Goal: Task Accomplishment & Management: Manage account settings

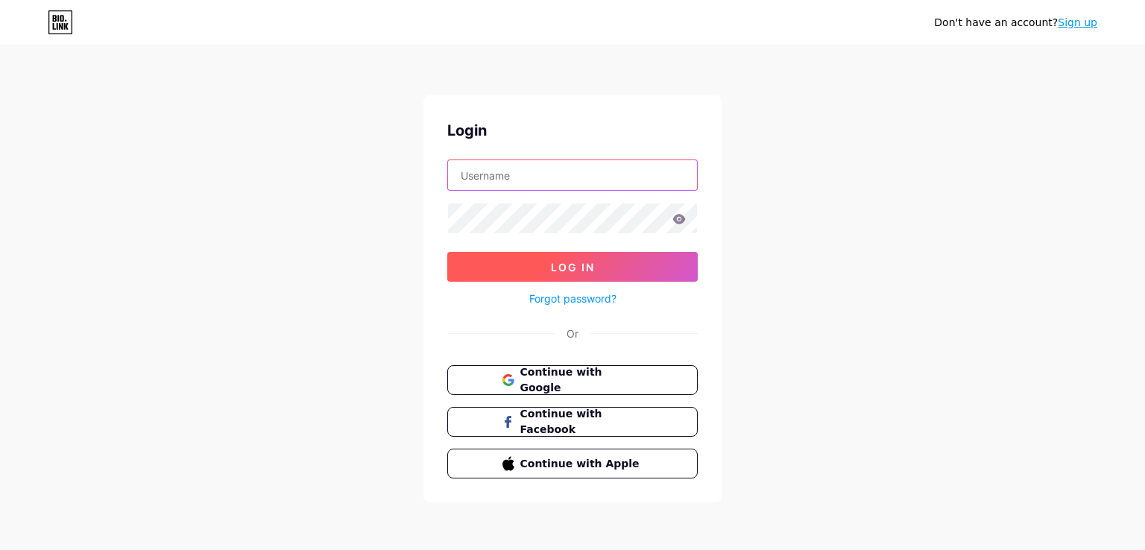
type input "lustandfound841@gmail.com"
click at [571, 261] on span "Log In" at bounding box center [573, 267] width 44 height 13
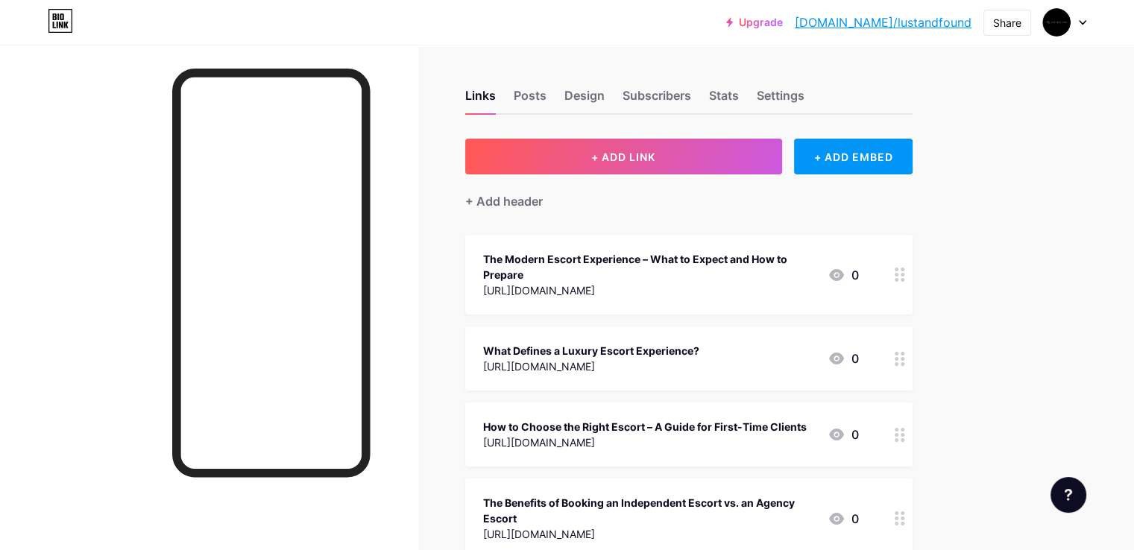
drag, startPoint x: 177, startPoint y: 120, endPoint x: 133, endPoint y: 292, distance: 177.9
click at [135, 268] on div at bounding box center [208, 320] width 417 height 550
click at [123, 335] on div at bounding box center [208, 320] width 417 height 550
click at [98, 150] on div at bounding box center [208, 320] width 417 height 550
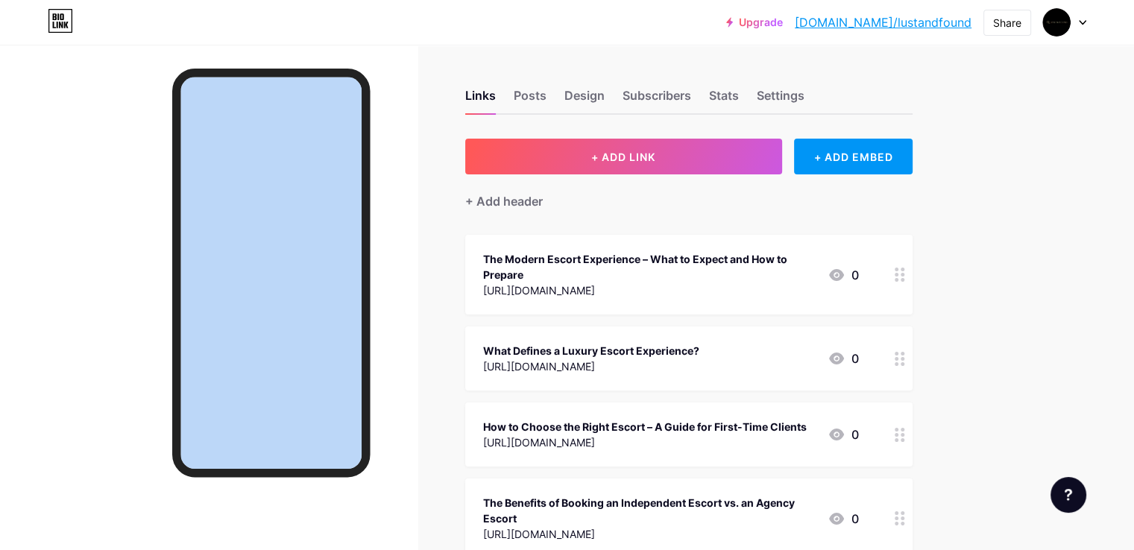
click at [98, 150] on div at bounding box center [208, 320] width 417 height 550
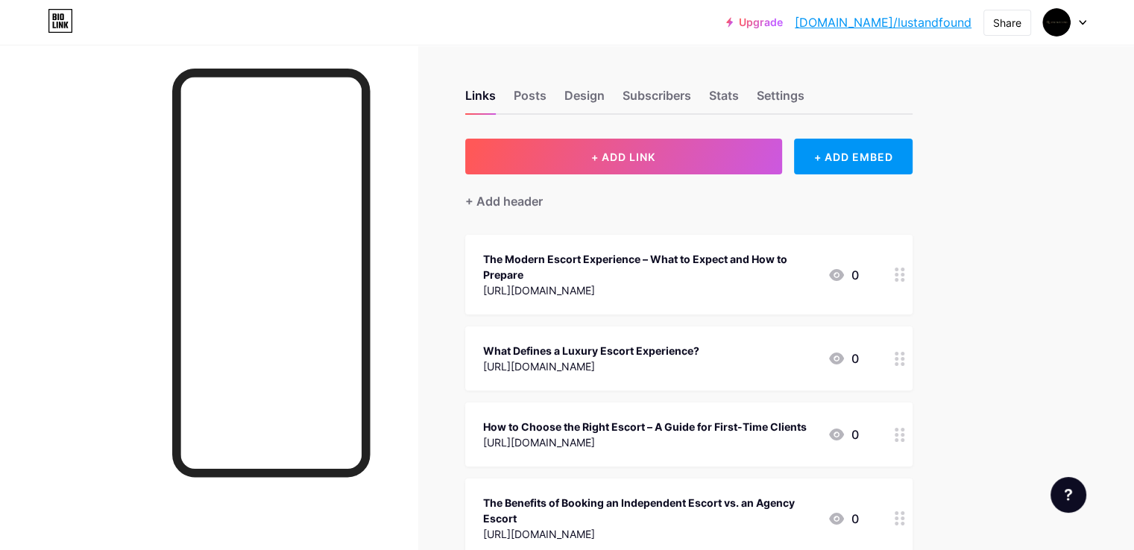
drag, startPoint x: 98, startPoint y: 150, endPoint x: 100, endPoint y: 244, distance: 94.7
click at [100, 244] on div at bounding box center [208, 320] width 417 height 550
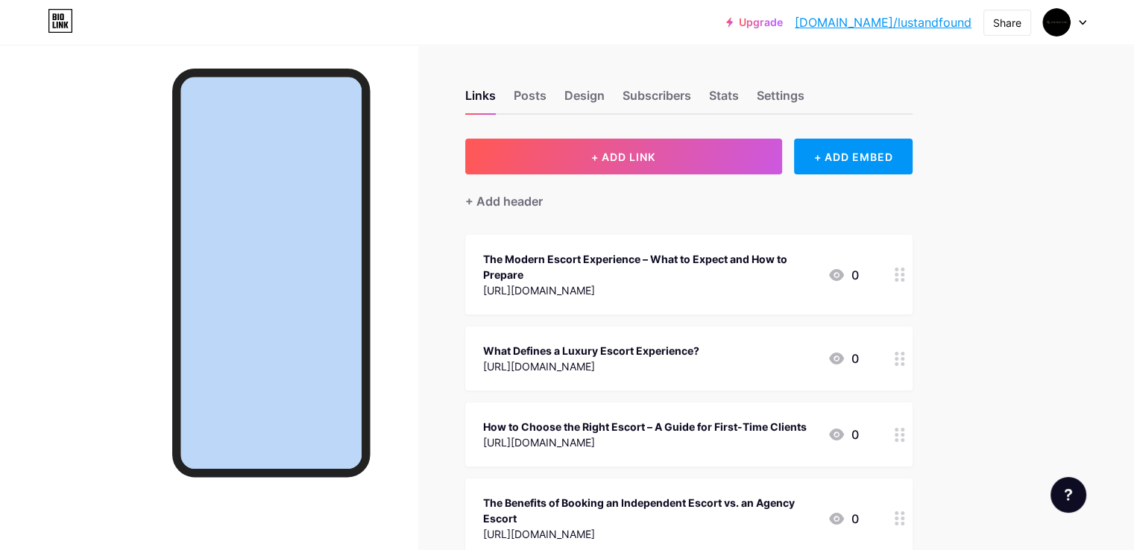
click at [100, 244] on div at bounding box center [208, 320] width 417 height 550
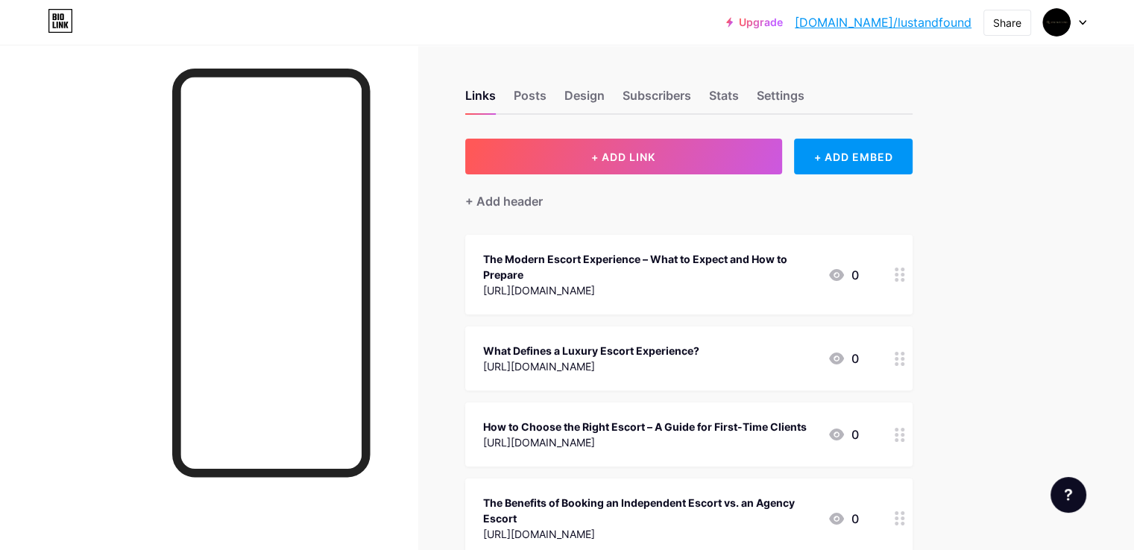
click at [100, 244] on div at bounding box center [208, 320] width 417 height 550
drag, startPoint x: 100, startPoint y: 244, endPoint x: 104, endPoint y: 338, distance: 93.3
click at [104, 338] on div at bounding box center [208, 320] width 417 height 550
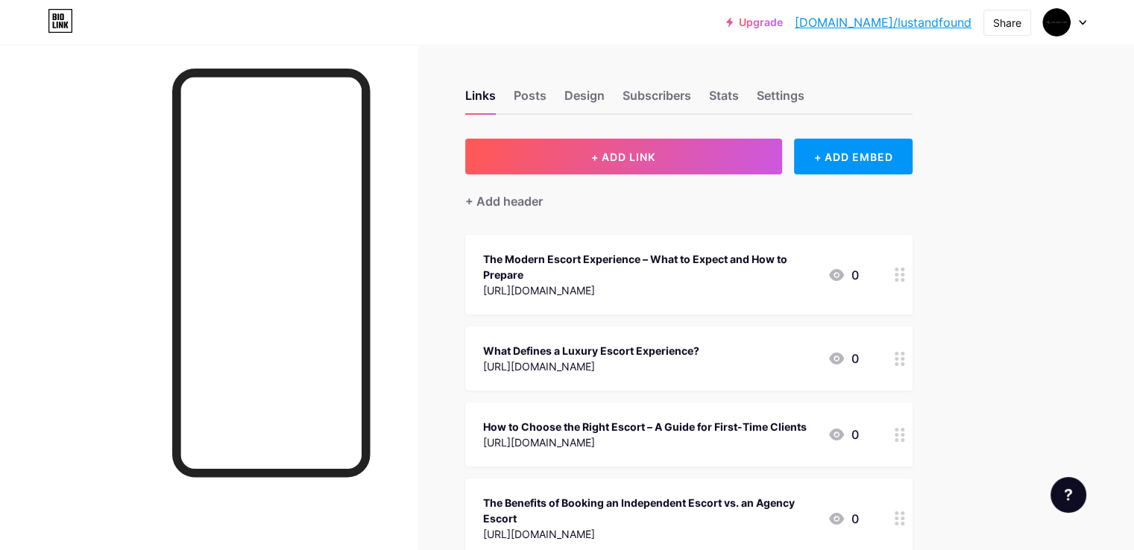
drag, startPoint x: 51, startPoint y: 46, endPoint x: 69, endPoint y: 414, distance: 368.5
click at [69, 414] on div at bounding box center [208, 320] width 417 height 550
drag, startPoint x: 147, startPoint y: 129, endPoint x: 110, endPoint y: 279, distance: 154.4
click at [110, 279] on div at bounding box center [208, 320] width 417 height 550
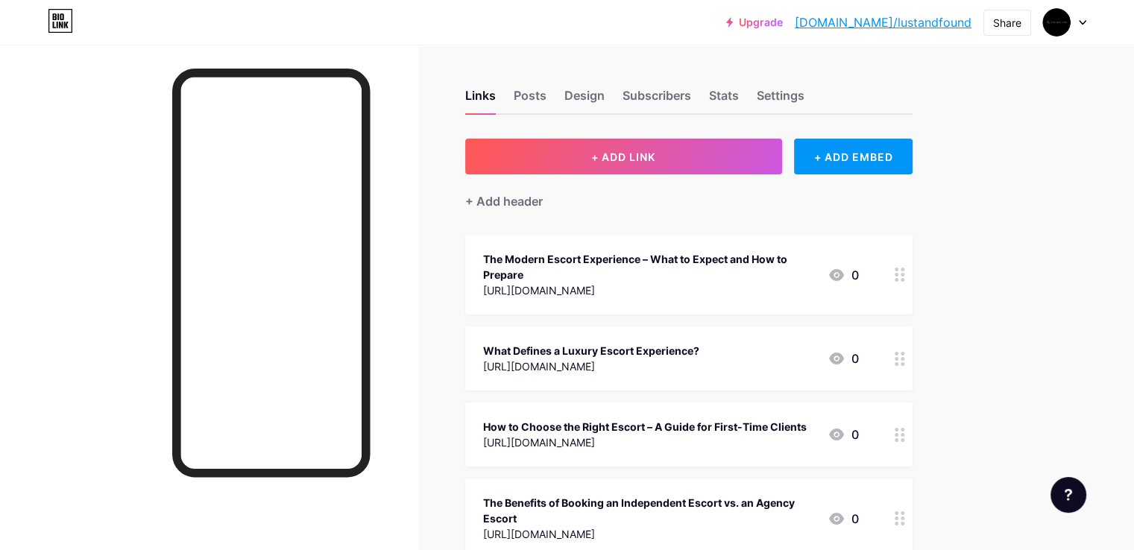
click at [101, 290] on div at bounding box center [208, 320] width 417 height 550
drag, startPoint x: 161, startPoint y: 110, endPoint x: 125, endPoint y: 279, distance: 173.6
click at [125, 279] on div at bounding box center [208, 320] width 417 height 550
drag, startPoint x: 125, startPoint y: 279, endPoint x: 117, endPoint y: 312, distance: 33.1
click at [117, 312] on div at bounding box center [208, 320] width 417 height 550
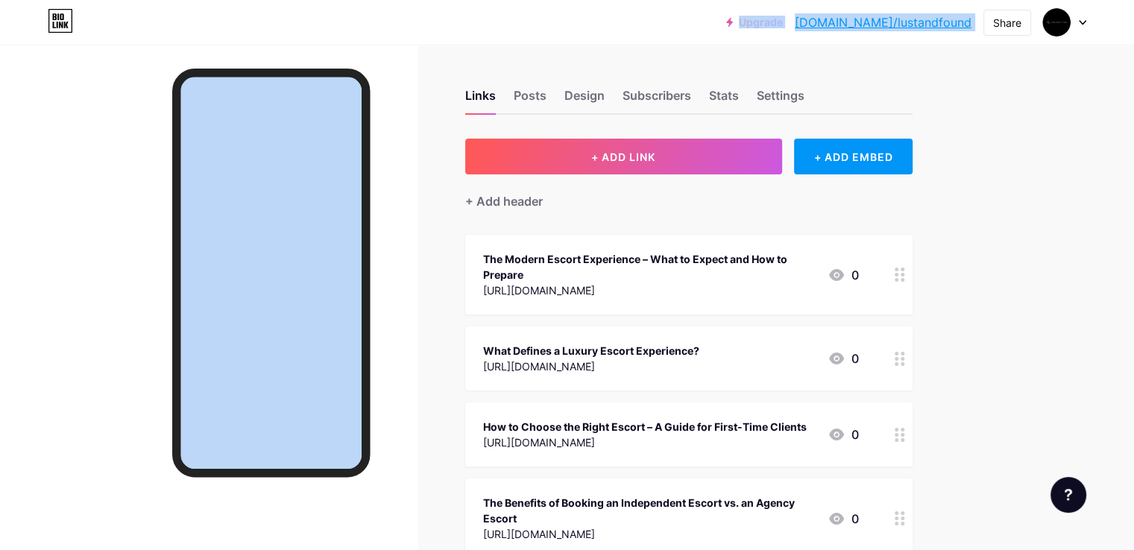
drag, startPoint x: 197, startPoint y: 39, endPoint x: 155, endPoint y: 296, distance: 259.7
click at [155, 296] on div "Upgrade [DOMAIN_NAME]/lustan... [DOMAIN_NAME]/lustandfound Share Switch account…" at bounding box center [567, 541] width 1134 height 1083
click at [155, 296] on div at bounding box center [208, 320] width 417 height 550
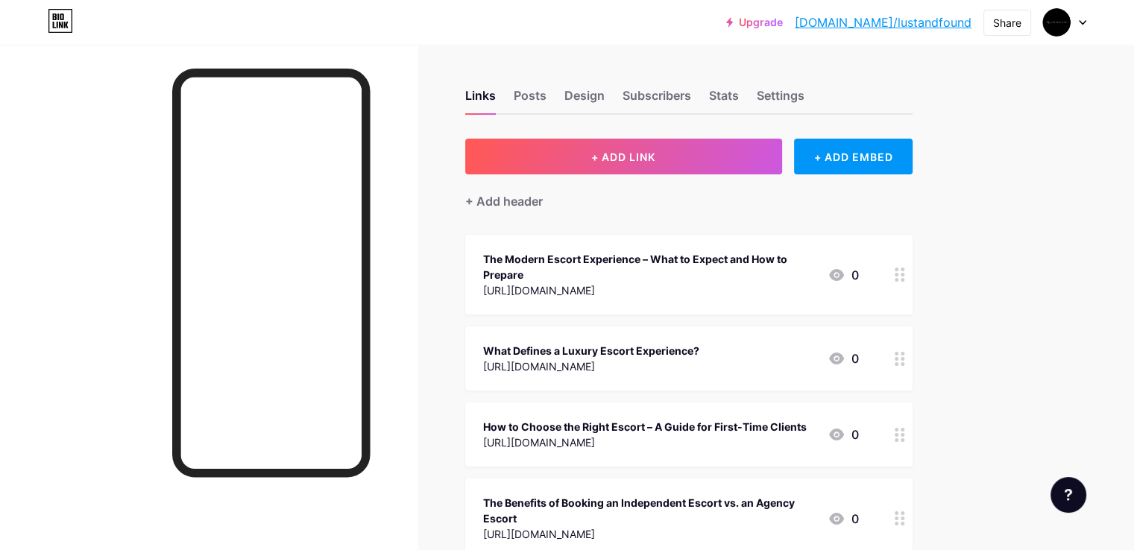
click at [155, 296] on div at bounding box center [208, 320] width 417 height 550
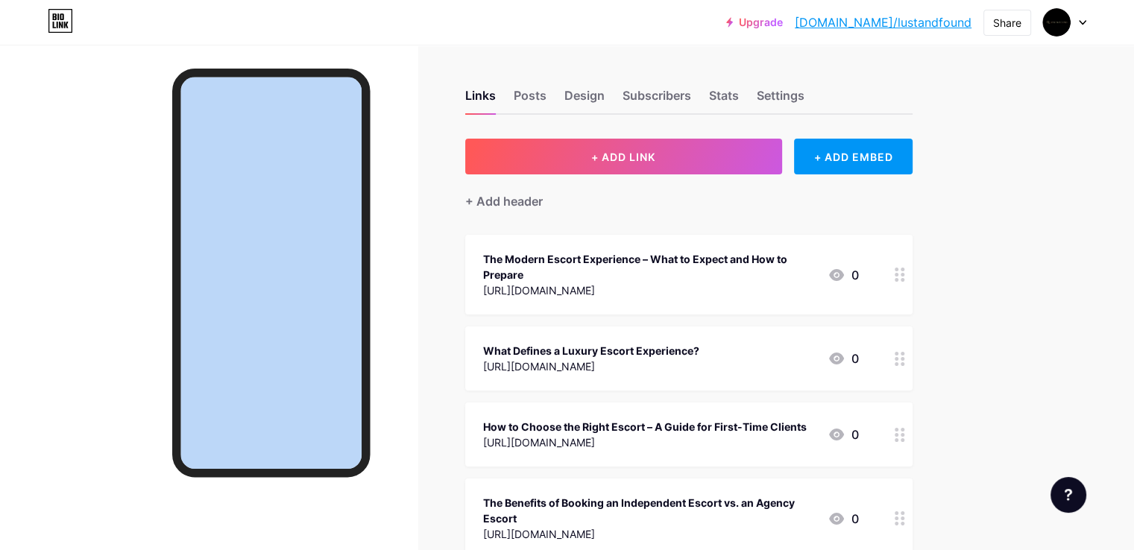
click at [212, 48] on div at bounding box center [208, 320] width 417 height 550
click at [145, 219] on div at bounding box center [208, 320] width 417 height 550
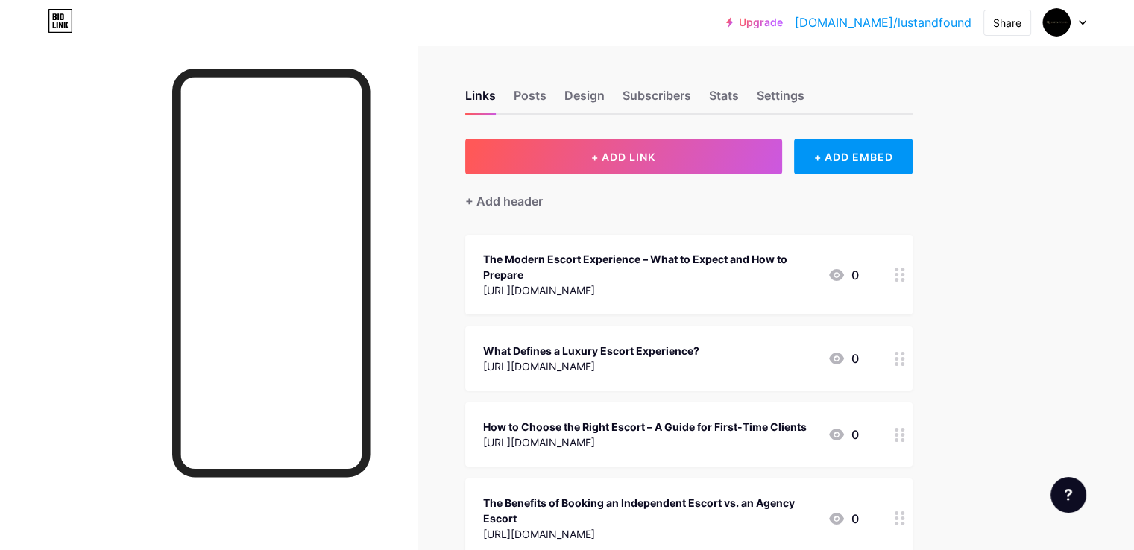
click at [145, 219] on div at bounding box center [208, 320] width 417 height 550
drag, startPoint x: 145, startPoint y: 219, endPoint x: 124, endPoint y: 264, distance: 49.3
click at [124, 264] on div at bounding box center [208, 320] width 417 height 550
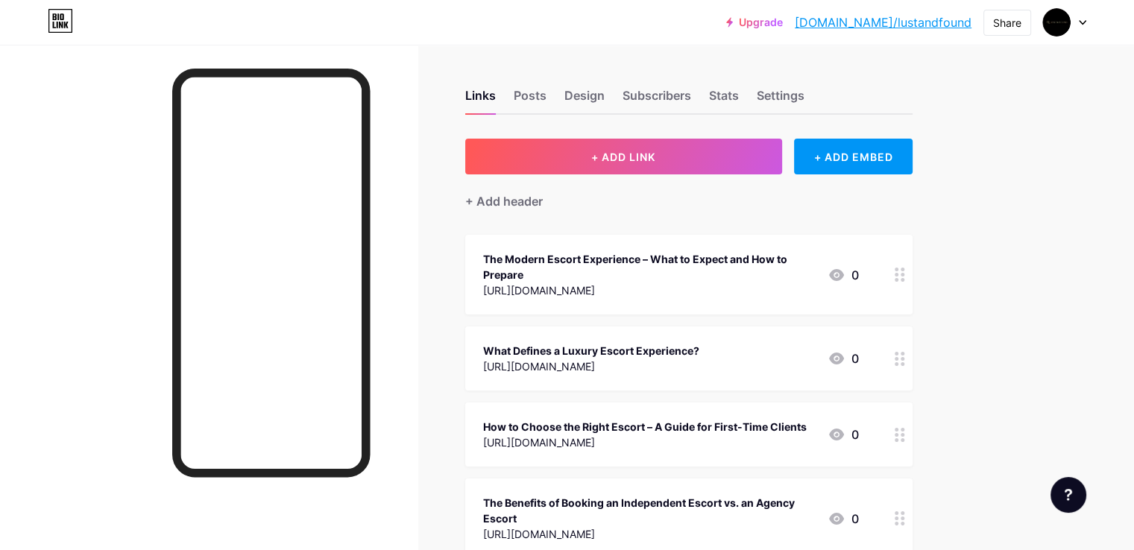
click at [124, 264] on div at bounding box center [208, 320] width 417 height 550
click at [65, 290] on div at bounding box center [208, 320] width 417 height 550
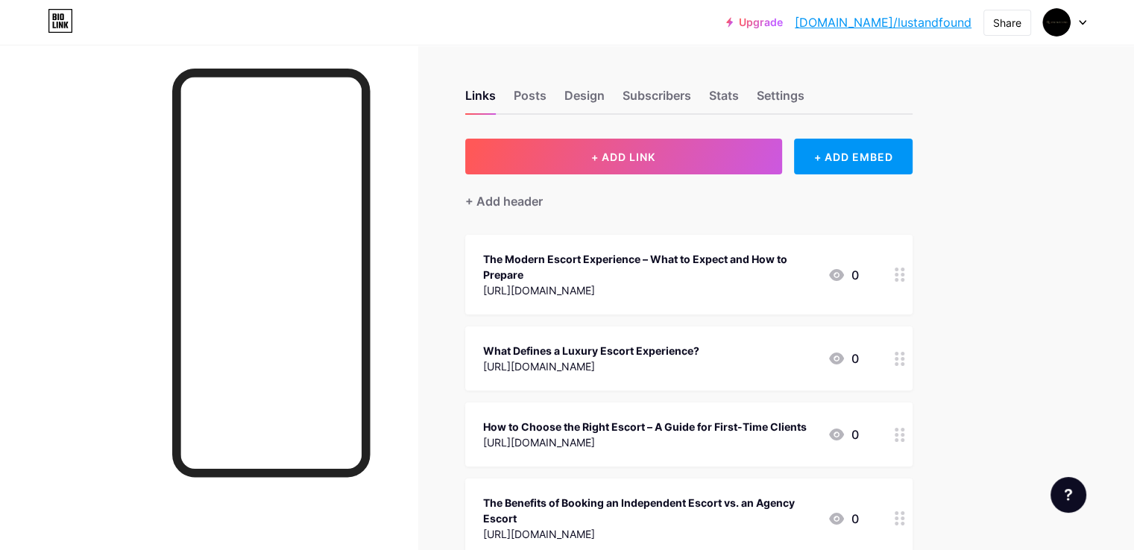
drag, startPoint x: 90, startPoint y: 54, endPoint x: 43, endPoint y: 367, distance: 317.2
click at [43, 367] on div at bounding box center [208, 320] width 417 height 550
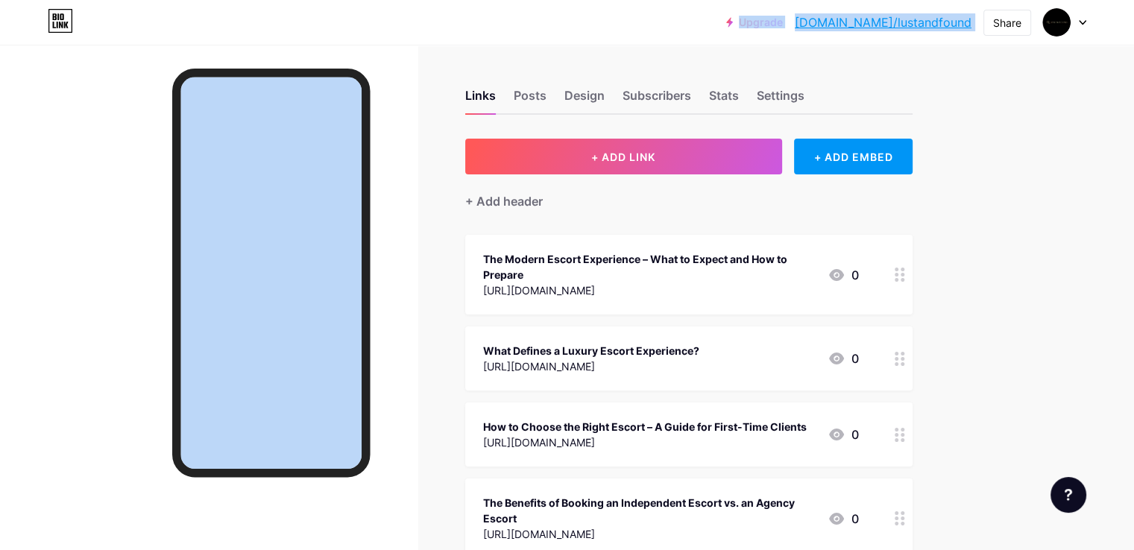
drag, startPoint x: 136, startPoint y: 39, endPoint x: 92, endPoint y: 253, distance: 219.1
click at [92, 253] on div "Upgrade [DOMAIN_NAME]/lustan... [DOMAIN_NAME]/lustandfound Share Switch account…" at bounding box center [567, 541] width 1134 height 1083
click at [92, 253] on div at bounding box center [208, 320] width 417 height 550
drag, startPoint x: 987, startPoint y: 48, endPoint x: 1011, endPoint y: 309, distance: 261.9
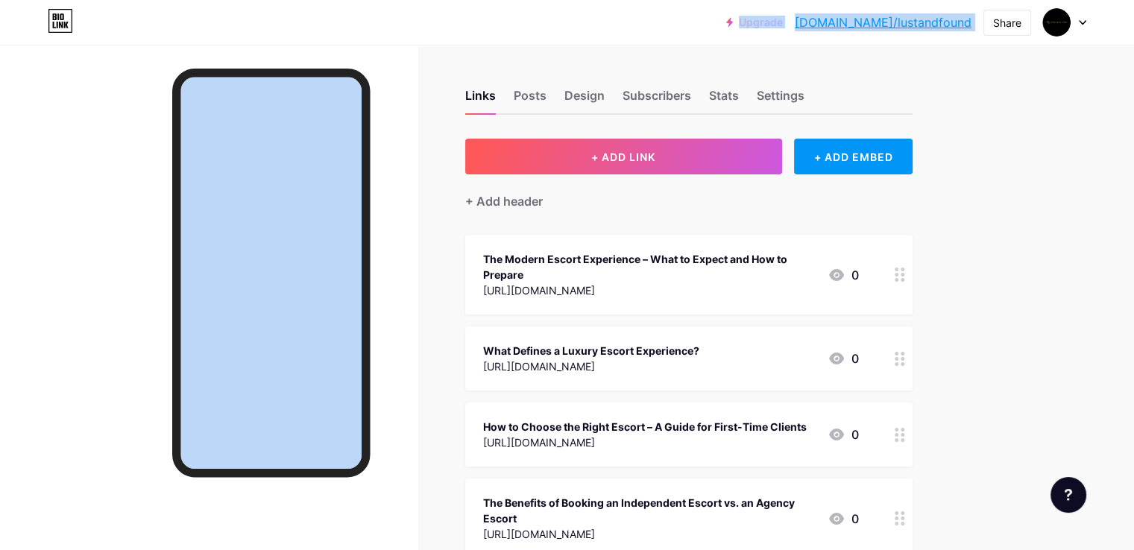
drag, startPoint x: 1077, startPoint y: 91, endPoint x: 1093, endPoint y: 247, distance: 157.4
click at [1093, 247] on div "Upgrade [DOMAIN_NAME]/lustan... [DOMAIN_NAME]/lustandfound Share Switch account…" at bounding box center [567, 541] width 1134 height 1083
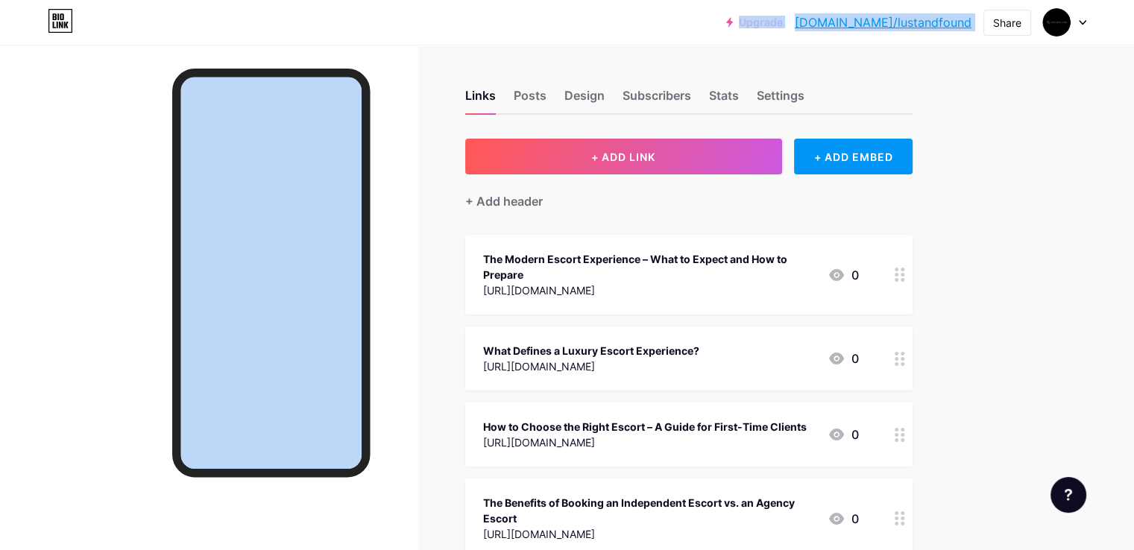
click at [1084, 22] on icon at bounding box center [1082, 23] width 6 height 4
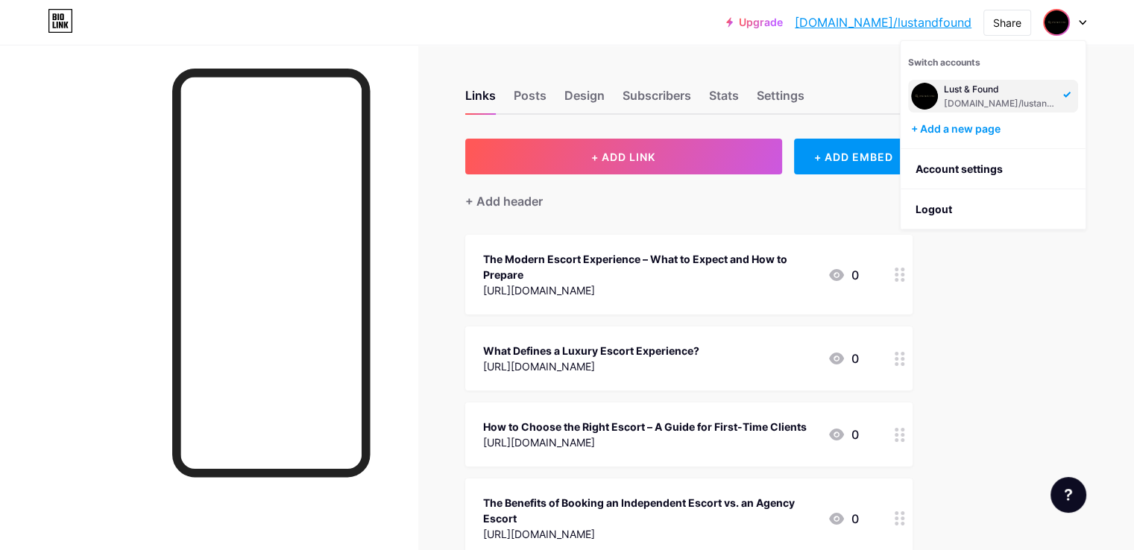
click at [963, 89] on div "Lust & Found" at bounding box center [1000, 89] width 115 height 12
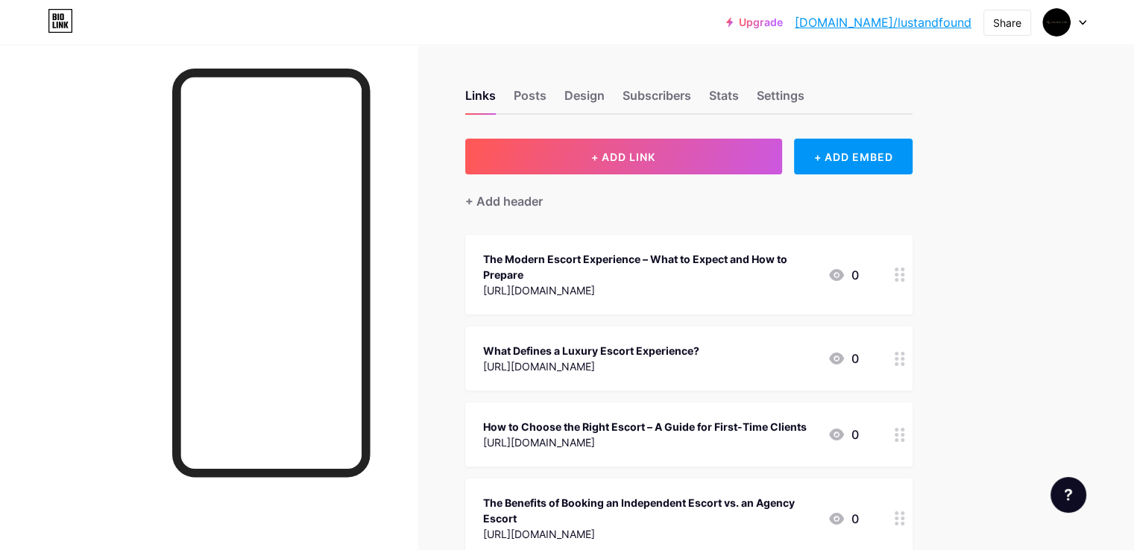
drag, startPoint x: 174, startPoint y: 94, endPoint x: 188, endPoint y: 306, distance: 212.8
click at [188, 306] on div at bounding box center [208, 320] width 417 height 550
drag, startPoint x: 215, startPoint y: 89, endPoint x: 133, endPoint y: 422, distance: 343.1
click at [133, 422] on div at bounding box center [208, 320] width 417 height 550
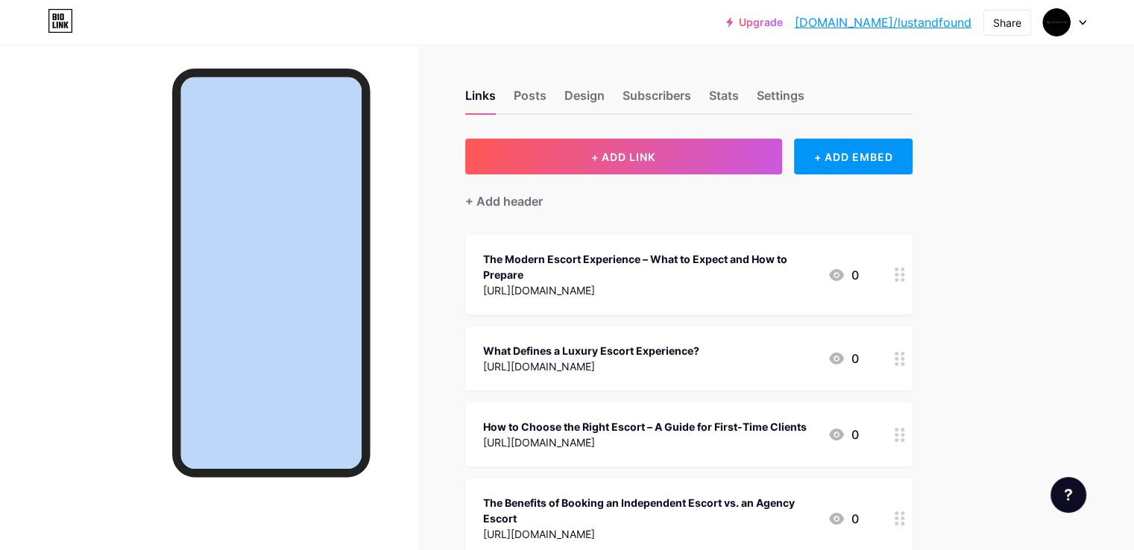
click at [133, 422] on div at bounding box center [208, 320] width 417 height 550
click at [162, 218] on div at bounding box center [208, 320] width 417 height 550
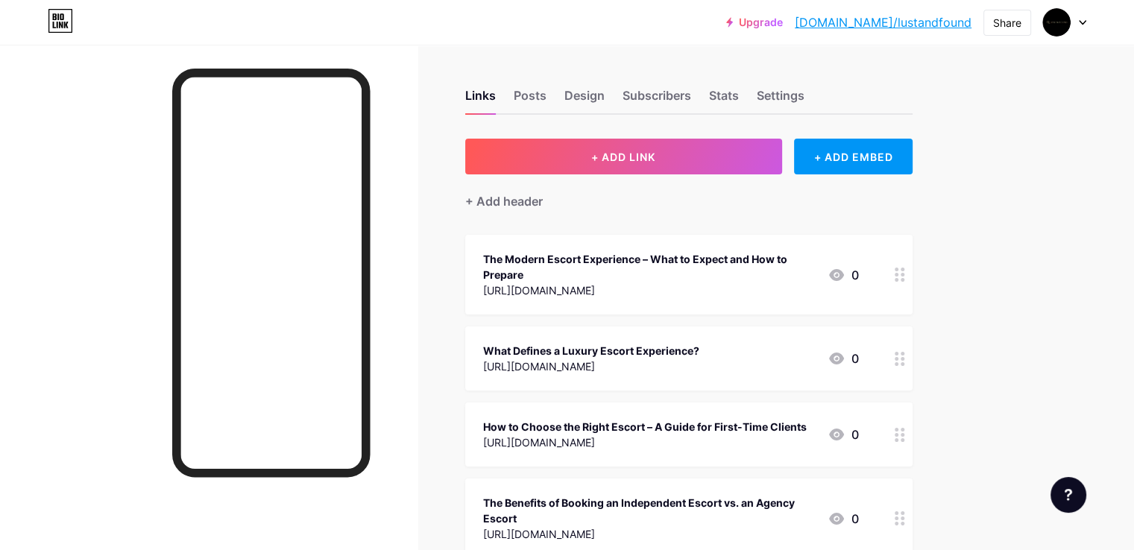
click at [1058, 180] on div "Upgrade [DOMAIN_NAME]/lustan... [DOMAIN_NAME]/lustandfound Share Switch account…" at bounding box center [567, 541] width 1134 height 1083
drag, startPoint x: 1034, startPoint y: 235, endPoint x: 1034, endPoint y: 250, distance: 14.9
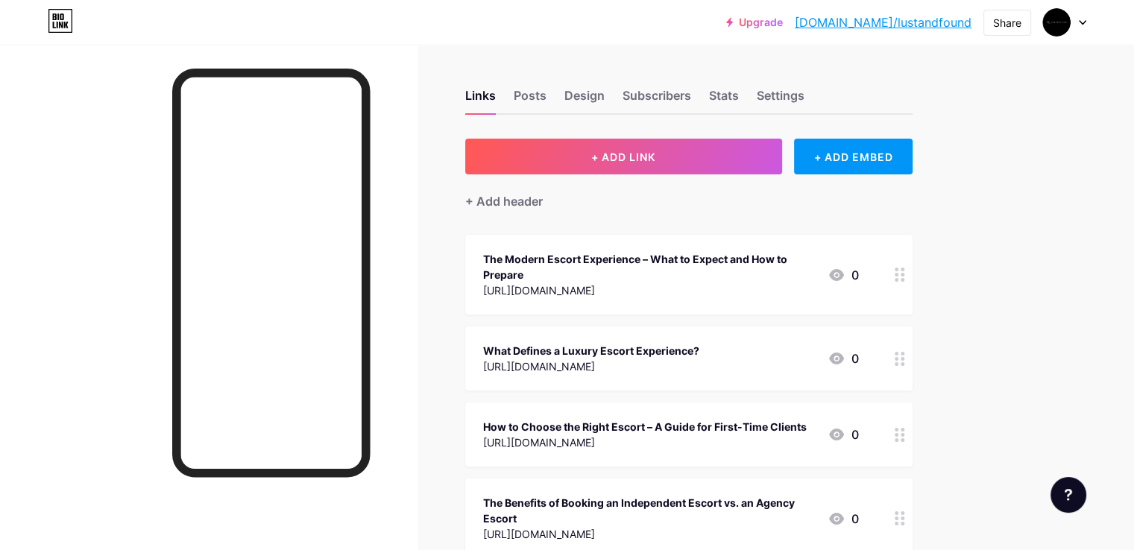
drag, startPoint x: 148, startPoint y: 86, endPoint x: 89, endPoint y: 357, distance: 277.6
click at [89, 357] on div at bounding box center [208, 320] width 417 height 550
click at [89, 356] on div at bounding box center [208, 320] width 417 height 550
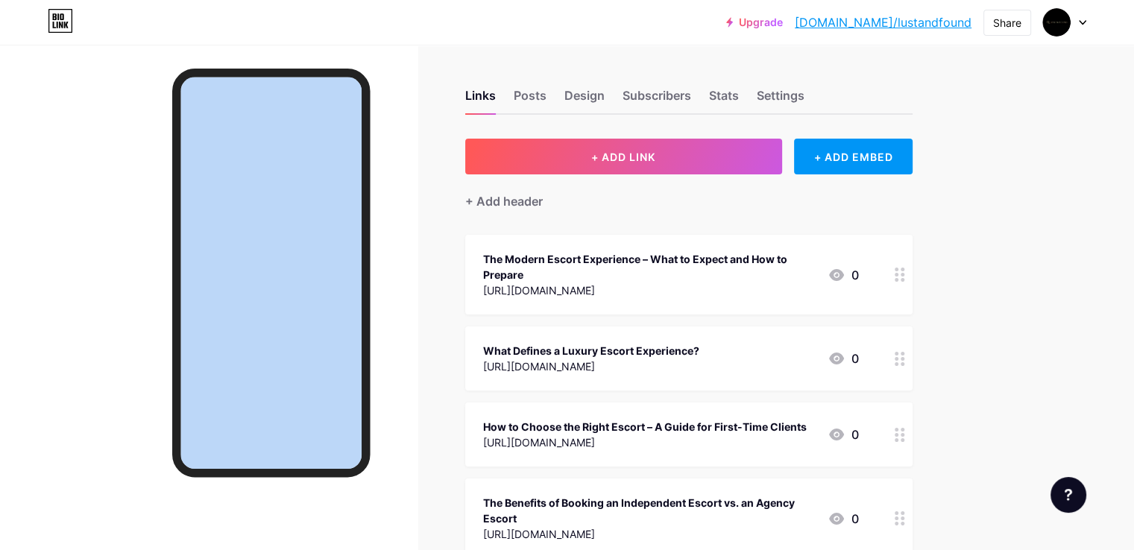
click at [89, 356] on div at bounding box center [208, 320] width 417 height 550
click at [89, 445] on div at bounding box center [208, 320] width 417 height 550
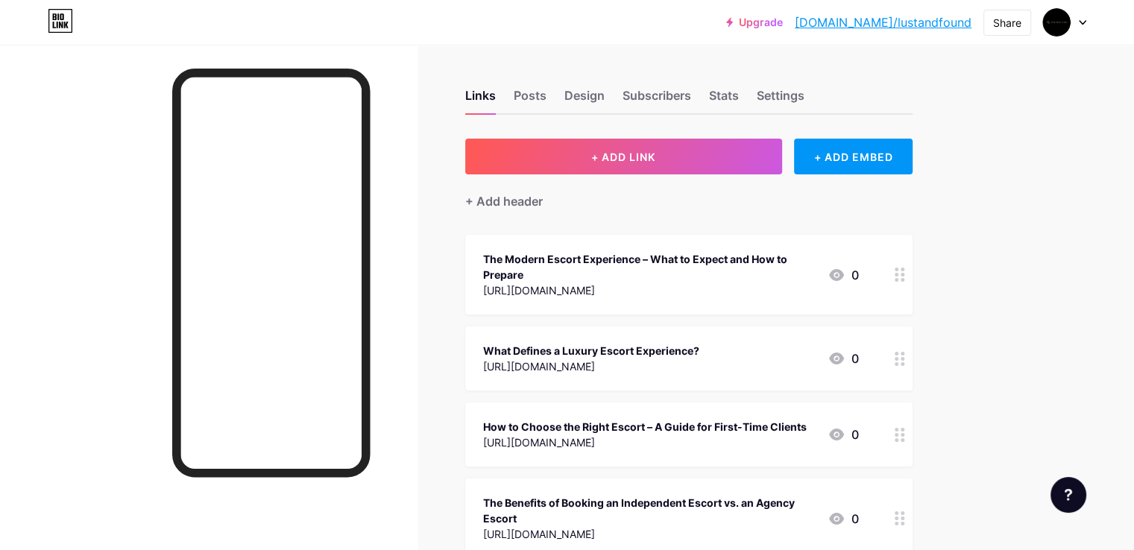
drag, startPoint x: 89, startPoint y: 445, endPoint x: 78, endPoint y: 516, distance: 72.4
click at [78, 516] on div at bounding box center [208, 320] width 417 height 550
drag, startPoint x: 116, startPoint y: 172, endPoint x: 92, endPoint y: 388, distance: 217.4
click at [92, 388] on div at bounding box center [208, 320] width 417 height 550
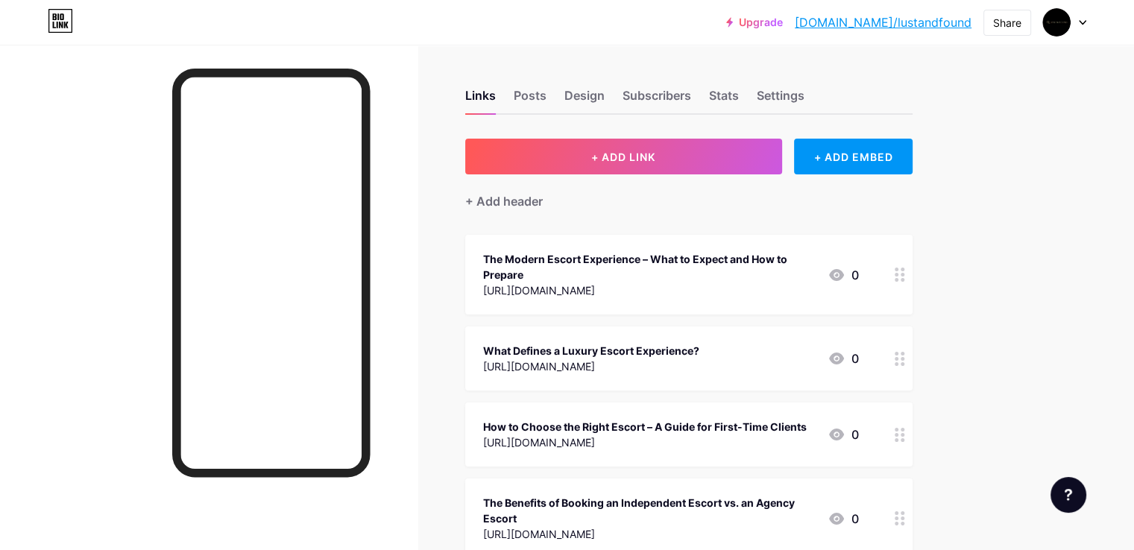
click at [92, 388] on div at bounding box center [208, 320] width 417 height 550
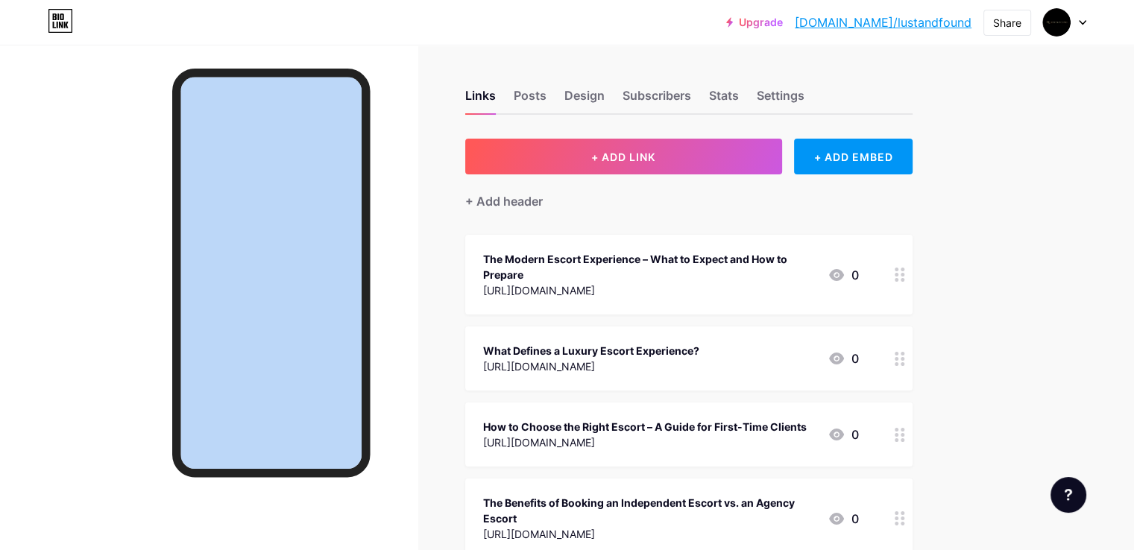
click at [92, 388] on div at bounding box center [208, 320] width 417 height 550
drag, startPoint x: 95, startPoint y: 37, endPoint x: 122, endPoint y: 291, distance: 254.8
click at [122, 291] on div "Upgrade [DOMAIN_NAME]/lustan... [DOMAIN_NAME]/lustandfound Share Switch account…" at bounding box center [567, 541] width 1134 height 1083
click at [122, 291] on div at bounding box center [208, 320] width 417 height 550
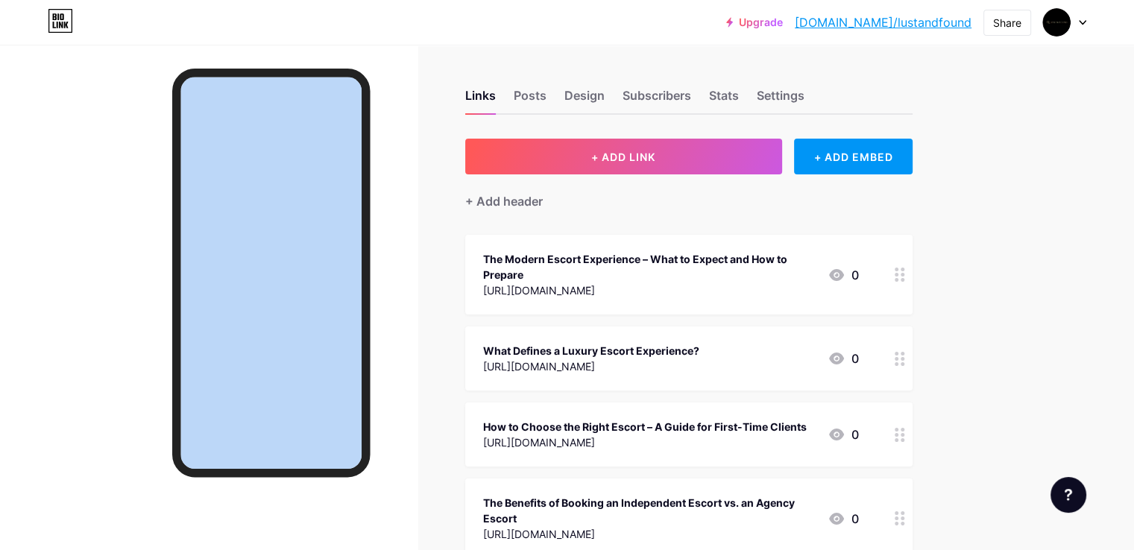
click at [93, 165] on div at bounding box center [208, 320] width 417 height 550
click at [63, 183] on div at bounding box center [208, 320] width 417 height 550
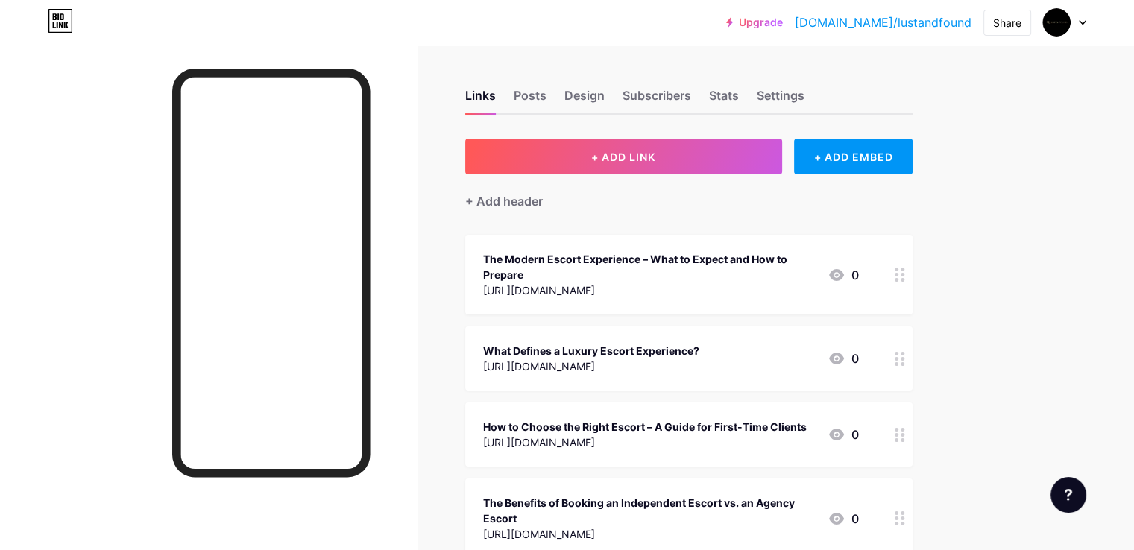
click at [63, 183] on div at bounding box center [208, 320] width 417 height 550
click at [63, 205] on div at bounding box center [208, 320] width 417 height 550
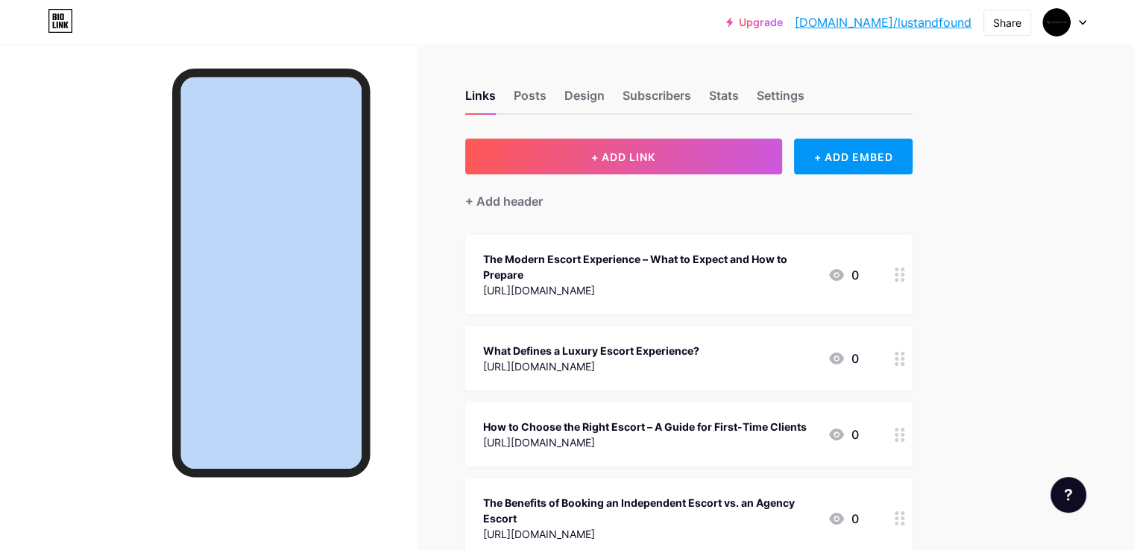
click at [63, 205] on div at bounding box center [208, 320] width 417 height 550
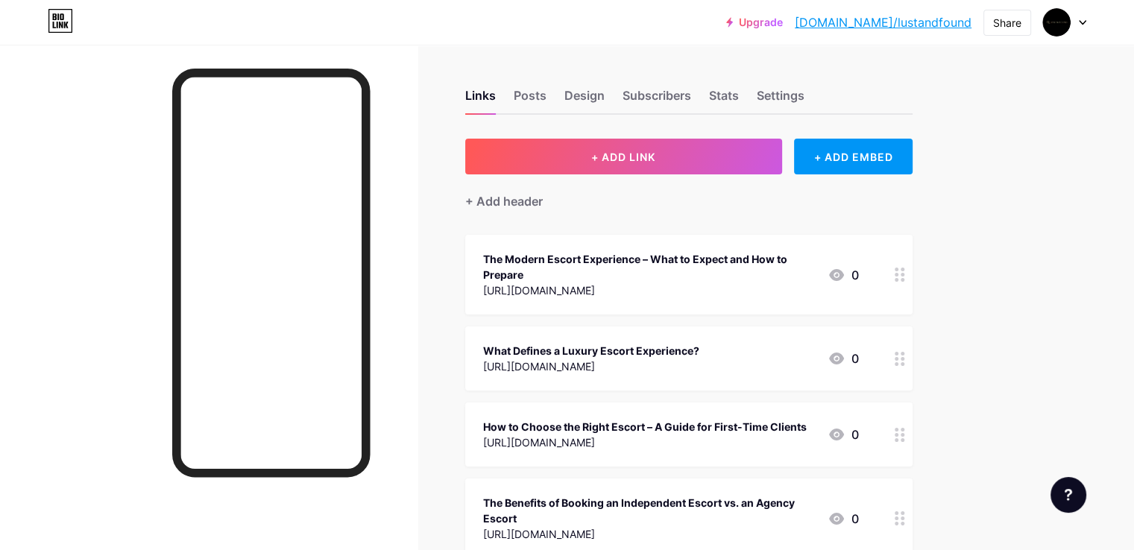
click at [63, 205] on div at bounding box center [208, 320] width 417 height 550
click at [86, 236] on div at bounding box center [208, 320] width 417 height 550
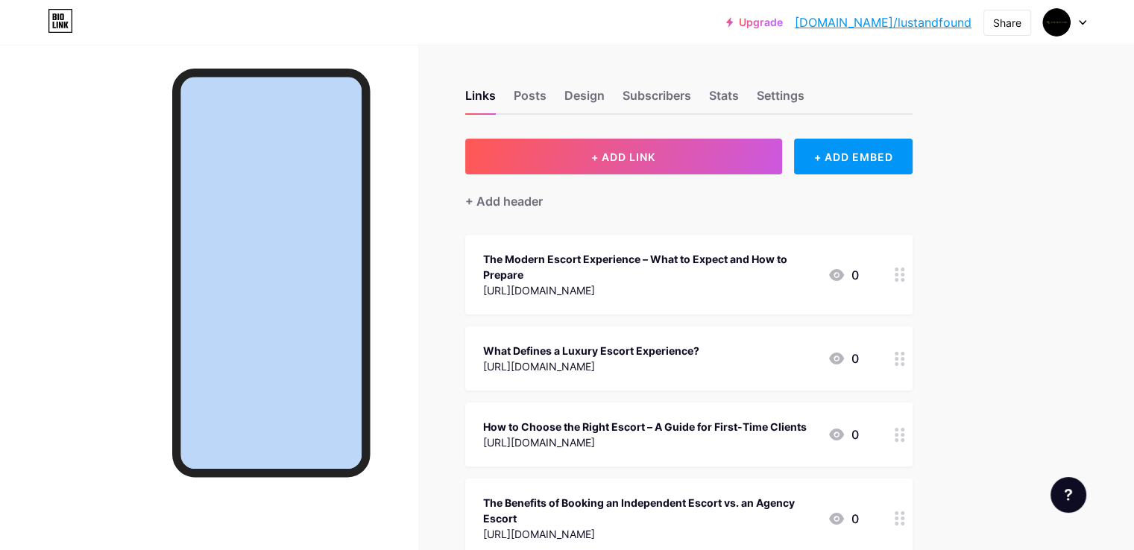
click at [86, 236] on div at bounding box center [208, 320] width 417 height 550
click at [81, 98] on div at bounding box center [208, 320] width 417 height 550
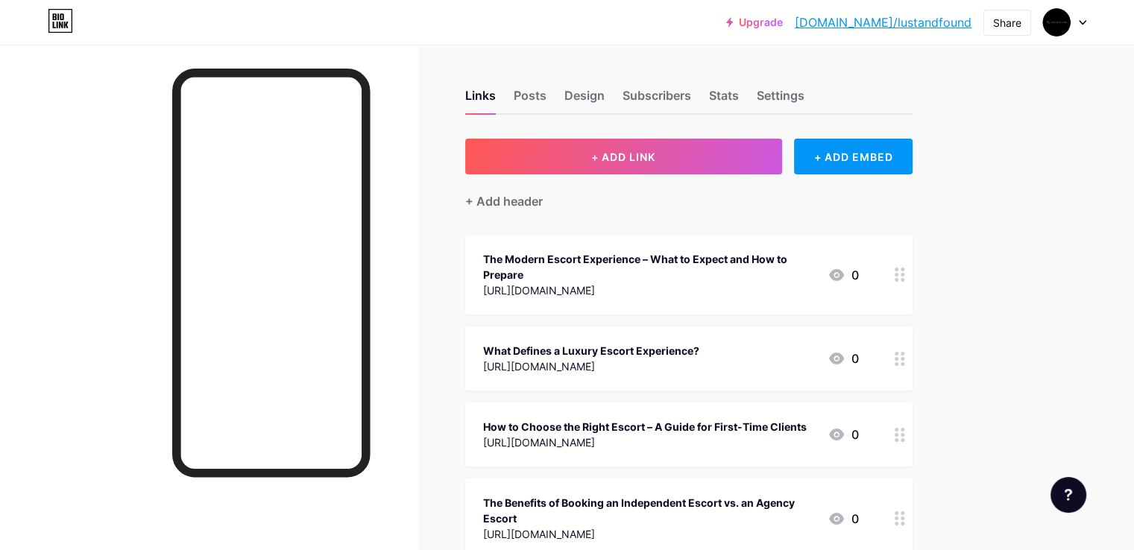
click at [100, 181] on div at bounding box center [208, 320] width 417 height 550
click at [145, 235] on div at bounding box center [208, 320] width 417 height 550
